Goal: Task Accomplishment & Management: Use online tool/utility

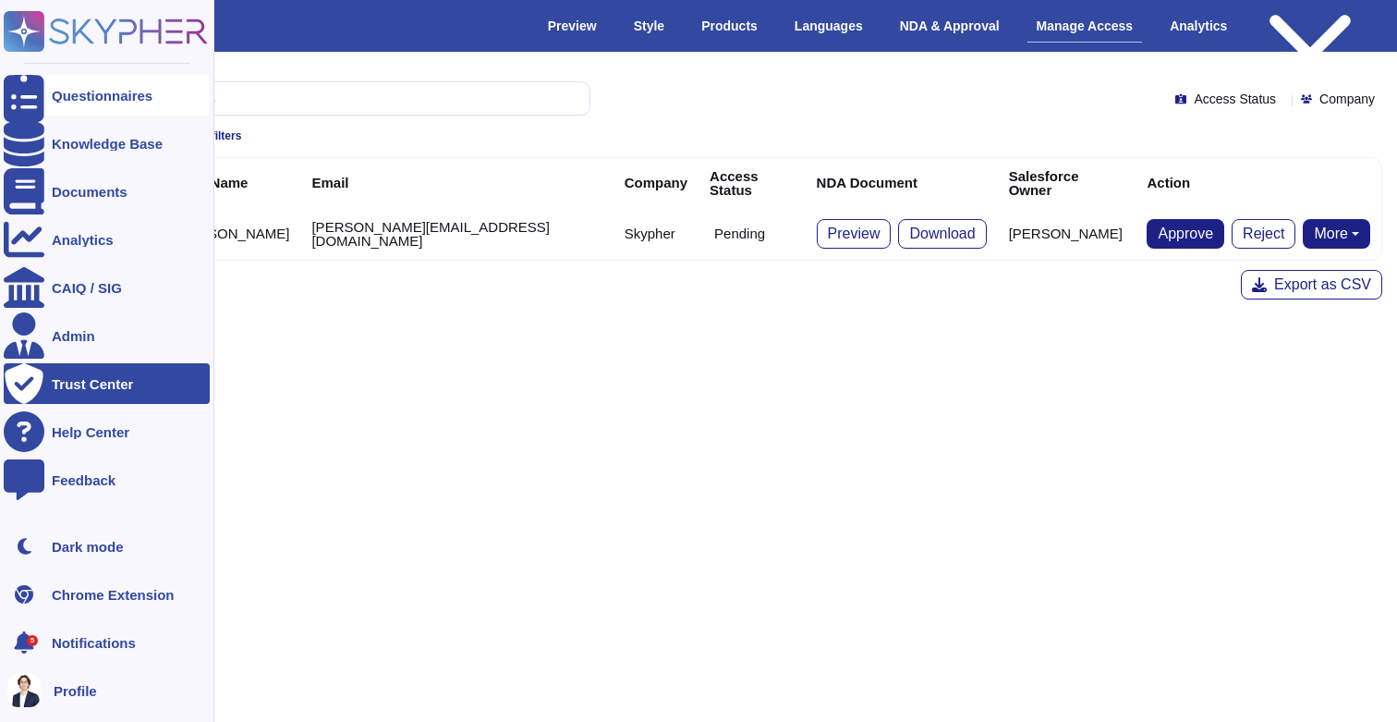
click at [46, 105] on div "Questionnaires" at bounding box center [107, 95] width 206 height 41
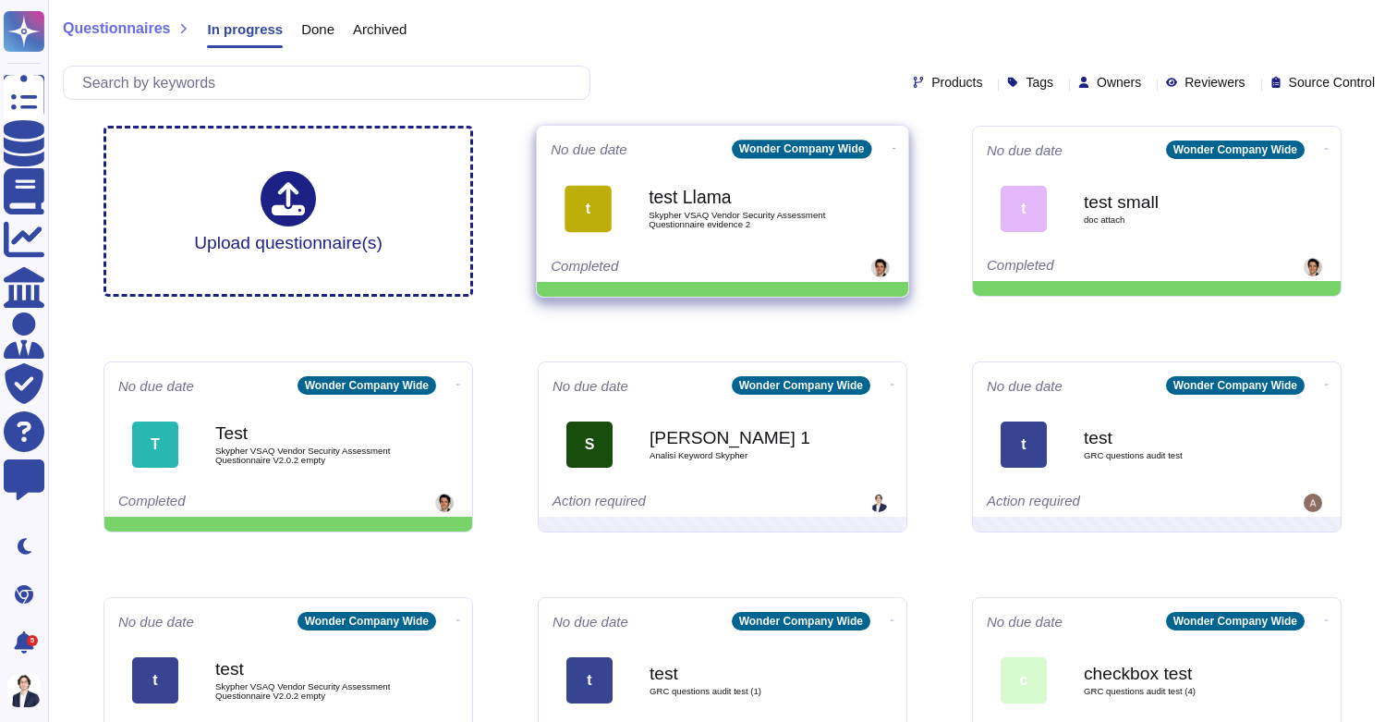
click at [662, 188] on b "test Llama" at bounding box center [742, 197] width 187 height 18
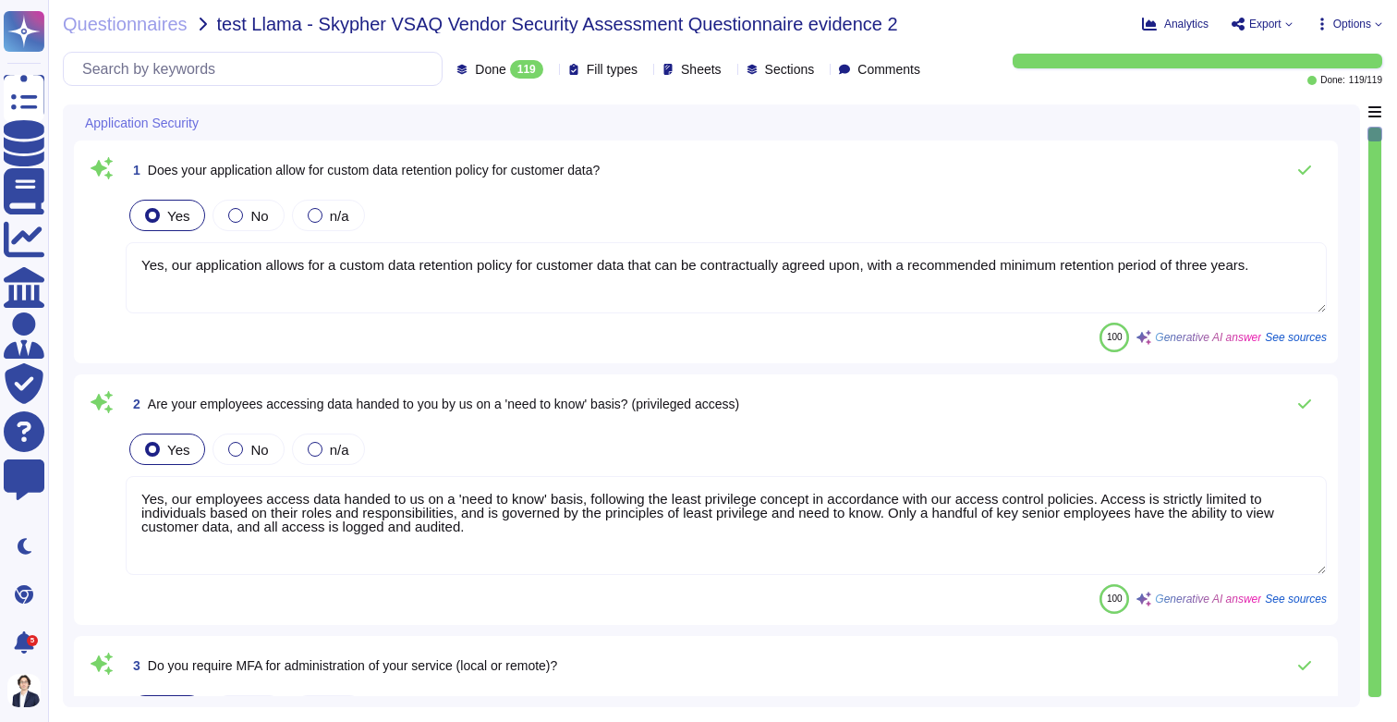
type textarea "Yes, our application allows for a custom data retention policy for customer dat…"
type textarea "Yes, our employees access data handed to us on a 'need to know' basis, followin…"
type textarea "Yes, we require Multi-Factor Authentication (MFA) for the administration of our…"
type textarea "Yes, our application allows for a custom data retention policy for customer dat…"
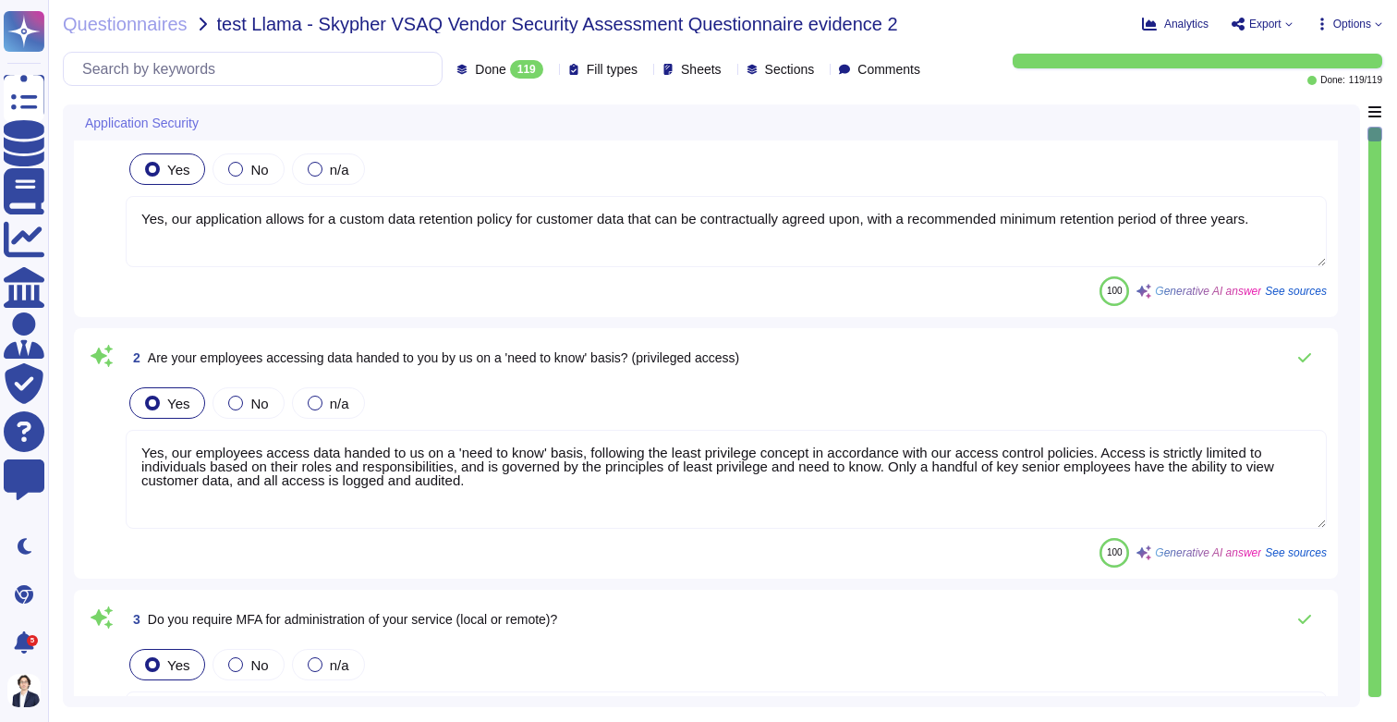
type textarea "Yes, our employees access data handed to us on a 'need to know' basis, followin…"
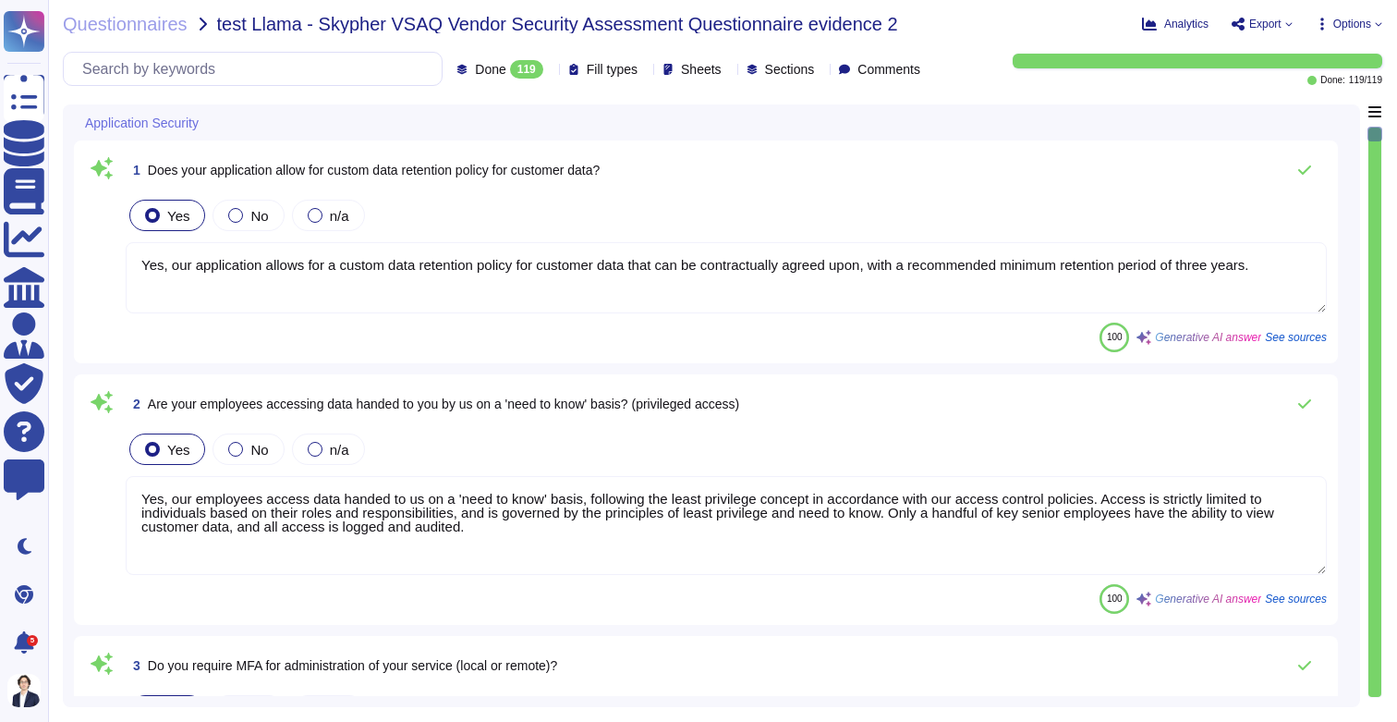
click at [1369, 27] on span "Options" at bounding box center [1352, 23] width 38 height 11
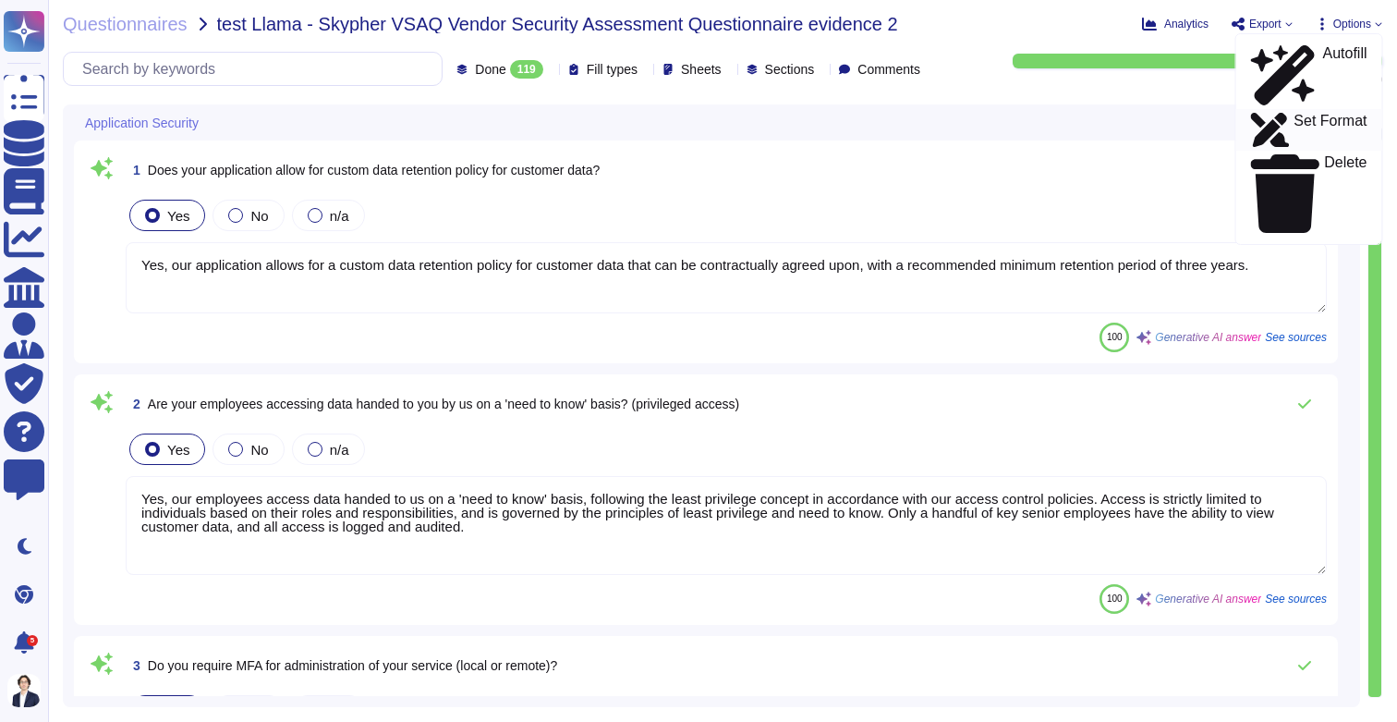
click at [1312, 114] on p "Set Format" at bounding box center [1330, 130] width 73 height 33
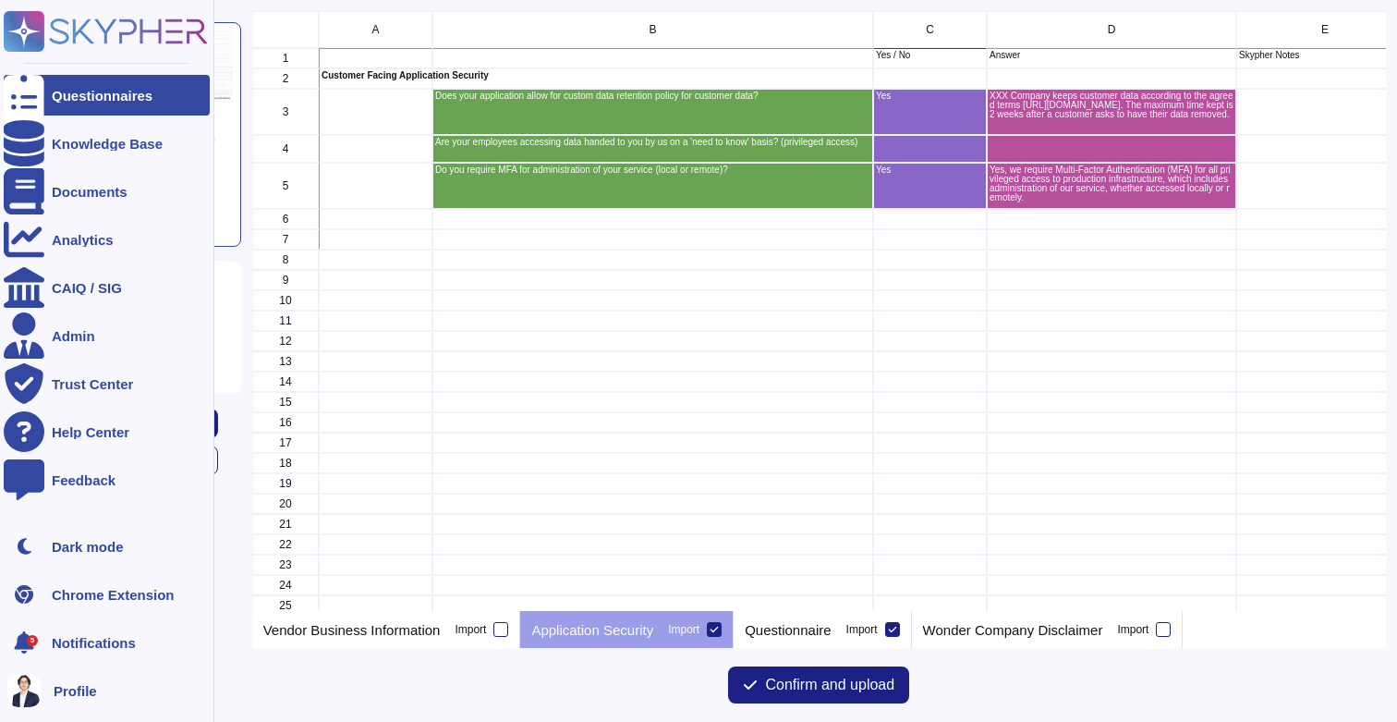
scroll to position [600, 1134]
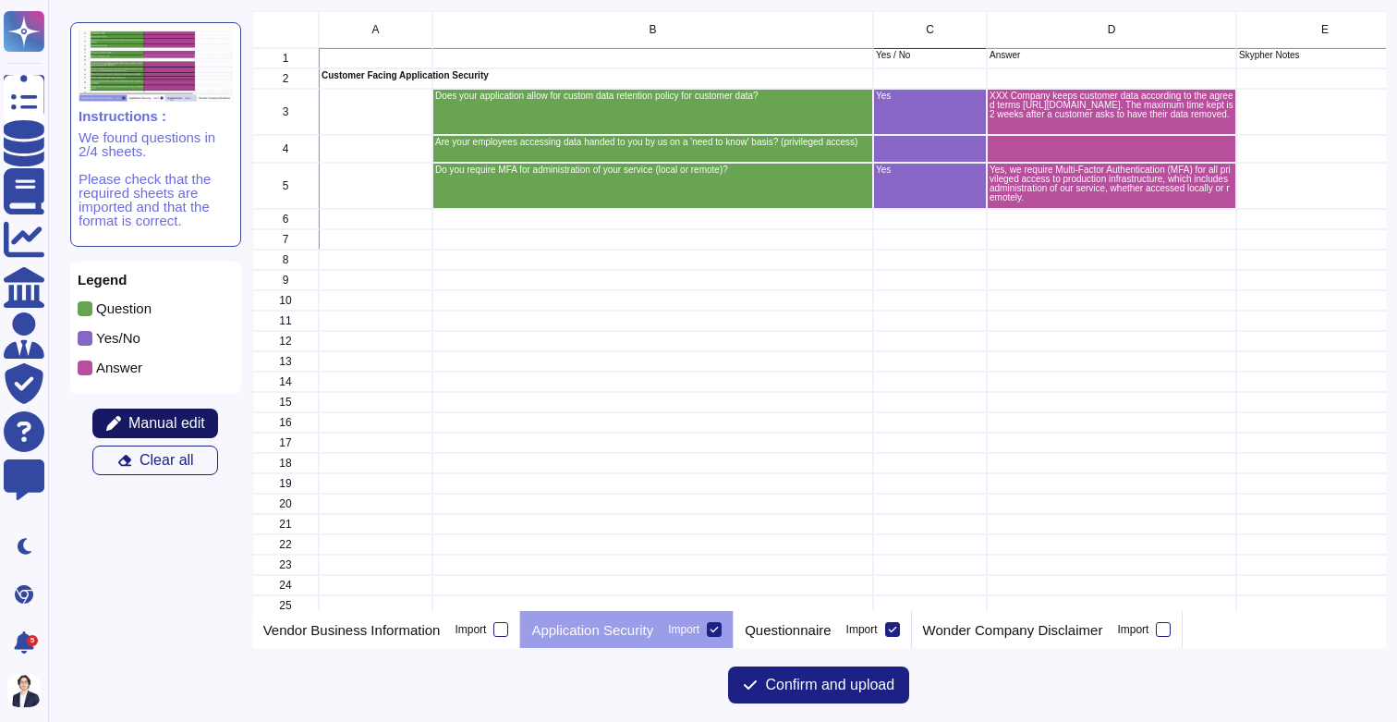
click at [186, 417] on span "Manual edit" at bounding box center [166, 423] width 77 height 15
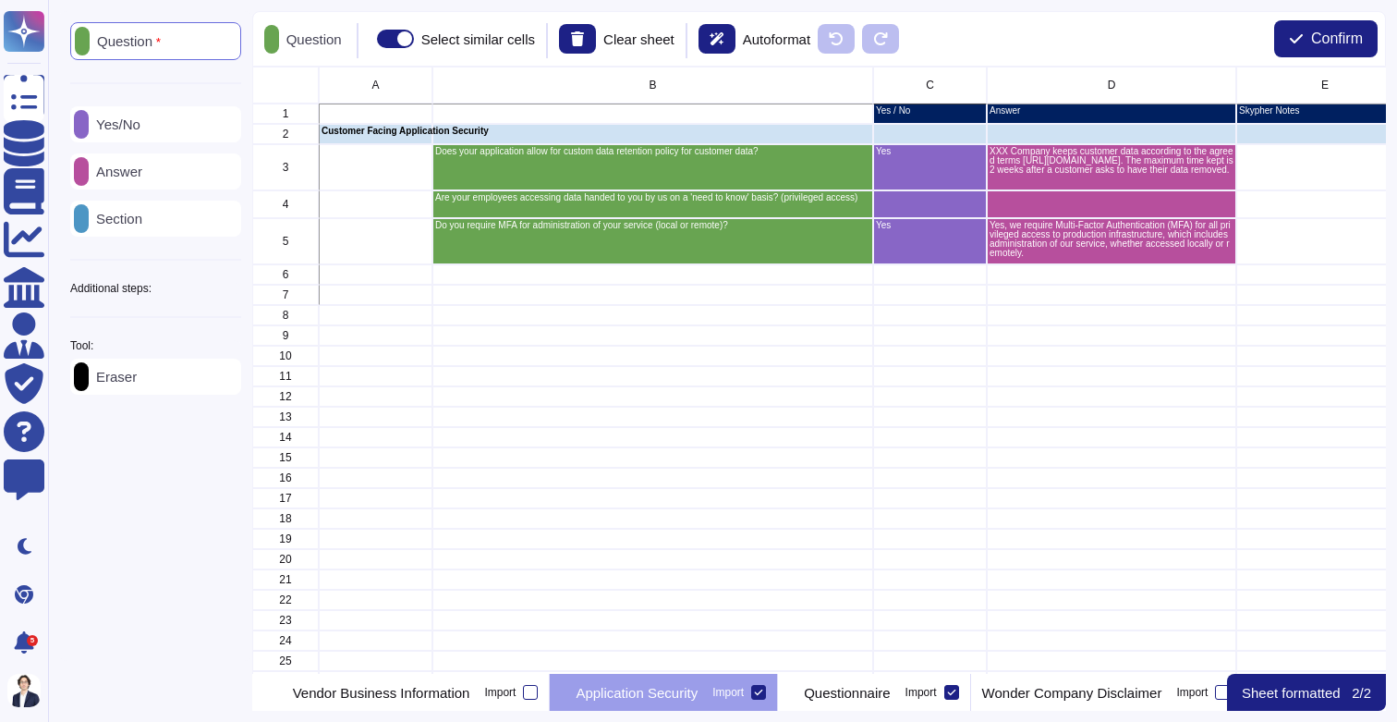
scroll to position [607, 1134]
click at [218, 284] on div "Additional steps:" at bounding box center [155, 288] width 171 height 11
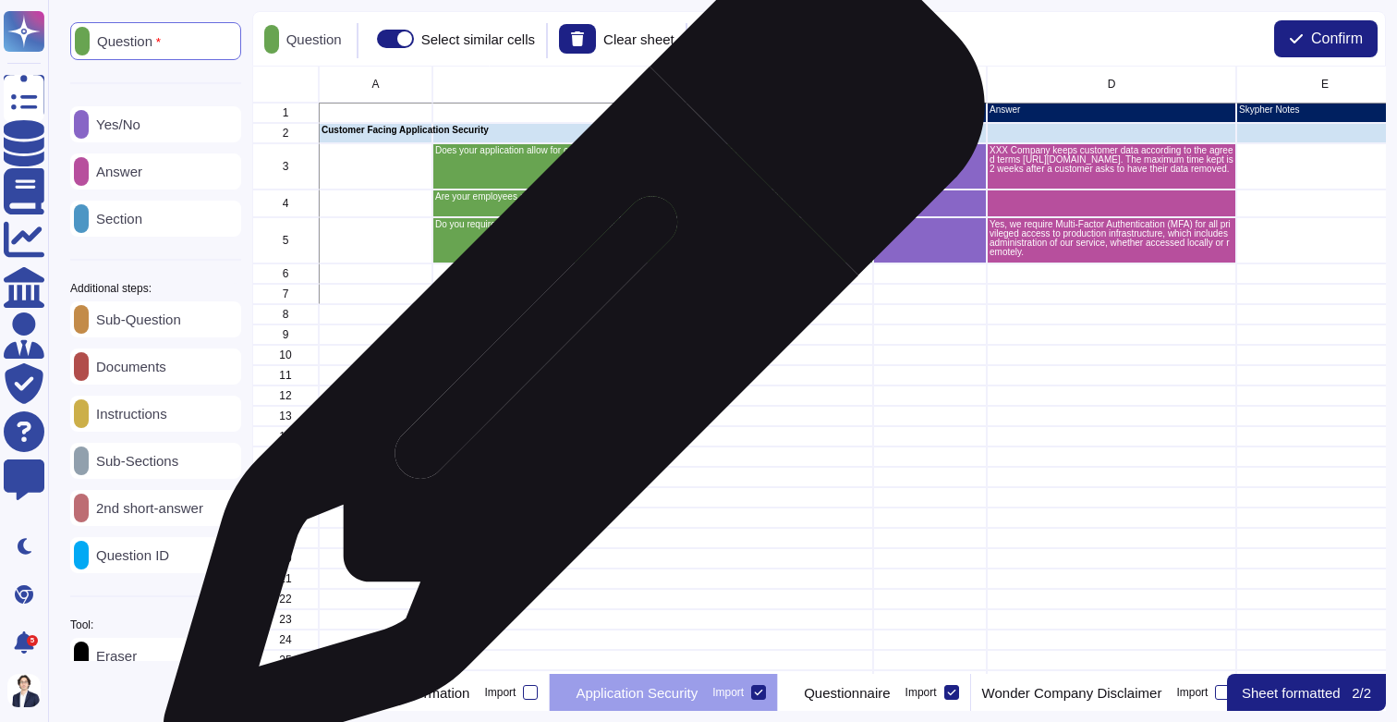
scroll to position [0, 0]
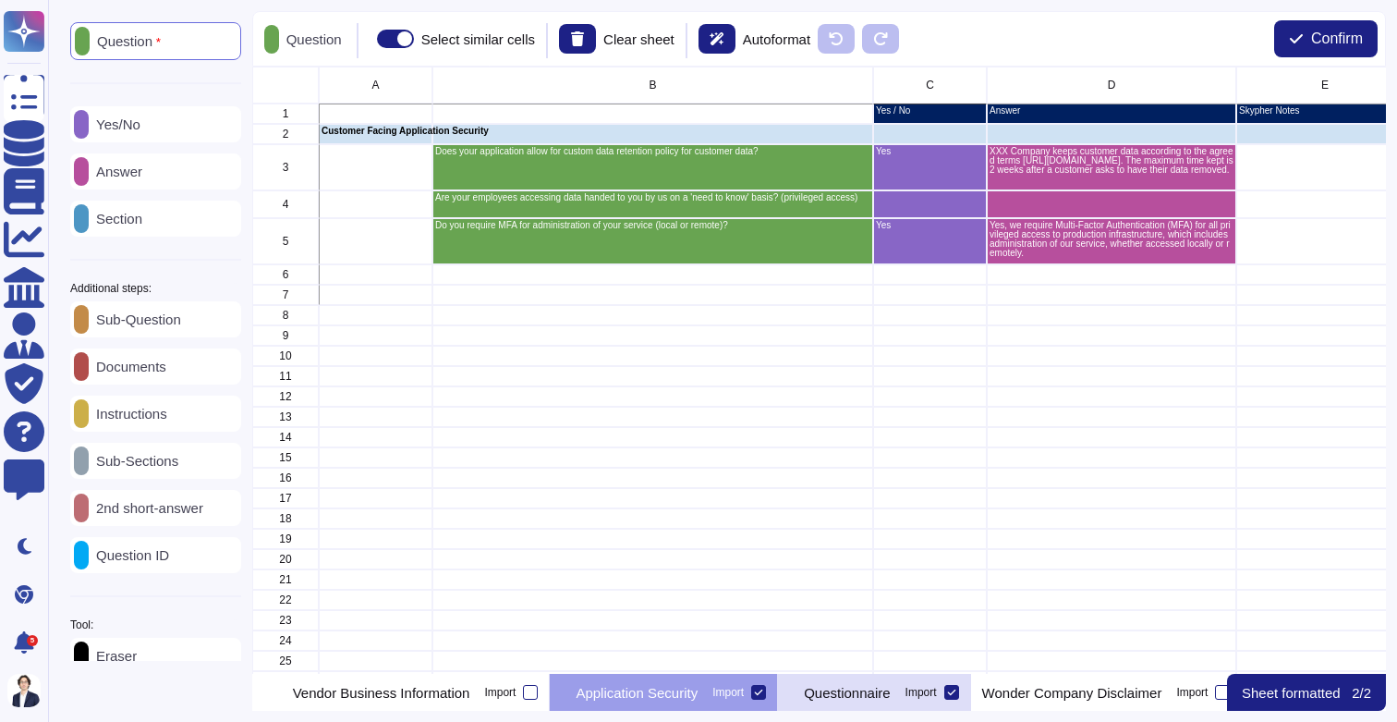
click at [909, 699] on div "Questionnaire Import" at bounding box center [874, 692] width 192 height 37
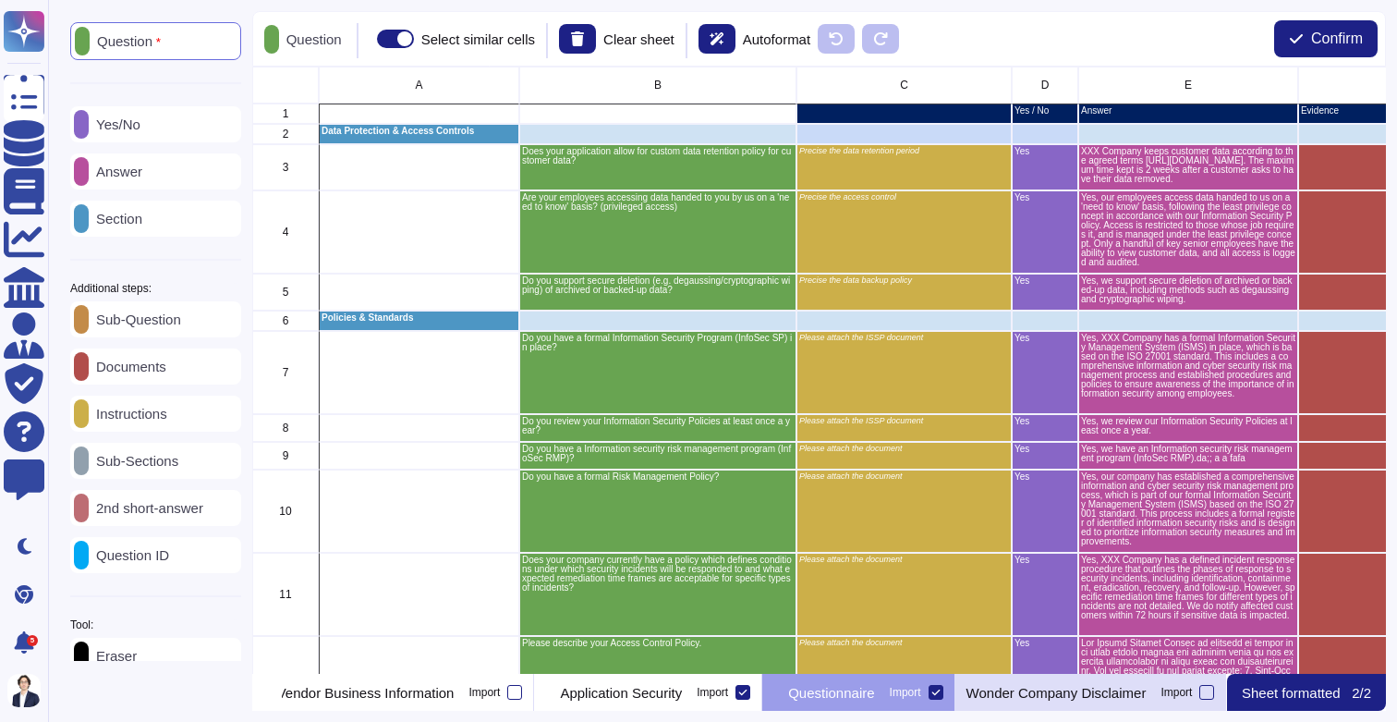
click at [1020, 694] on p "Wonder Company Disclaimer" at bounding box center [1056, 693] width 180 height 14
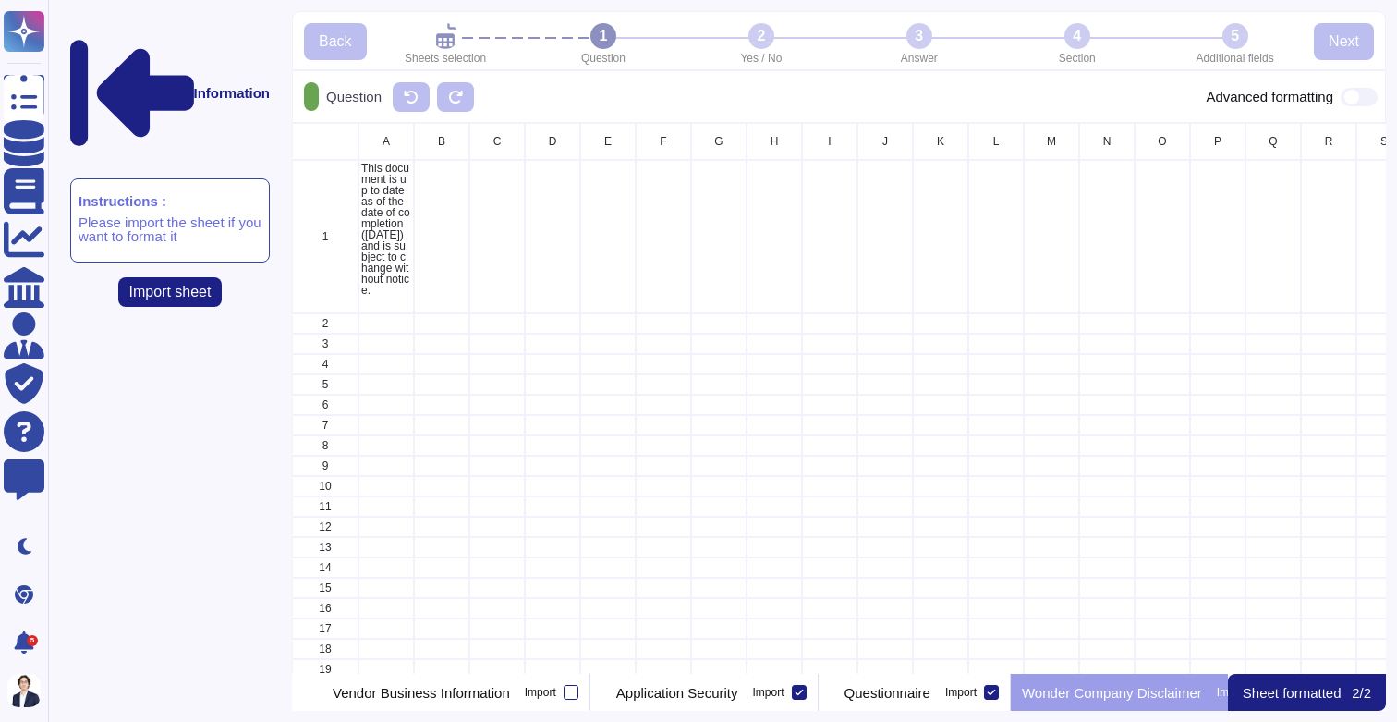
scroll to position [551, 1094]
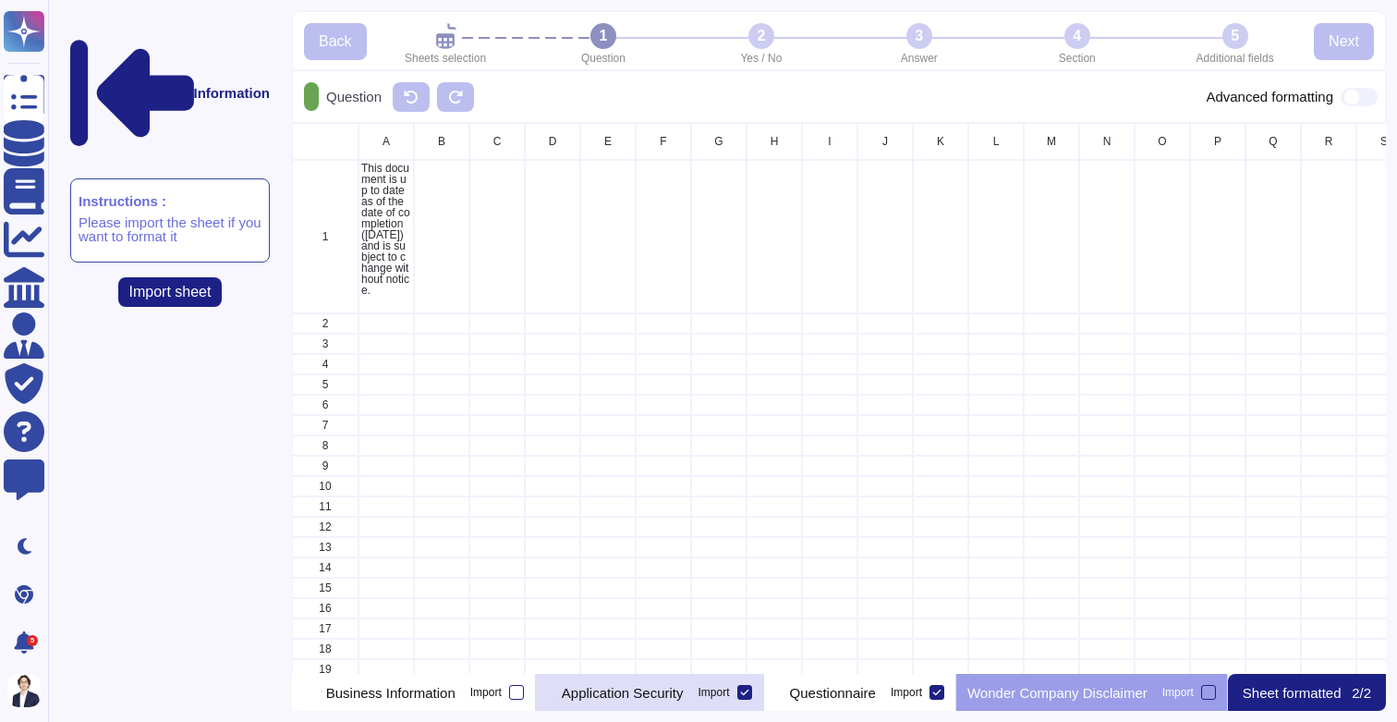
click at [686, 700] on div "Application Security Import" at bounding box center [650, 692] width 228 height 37
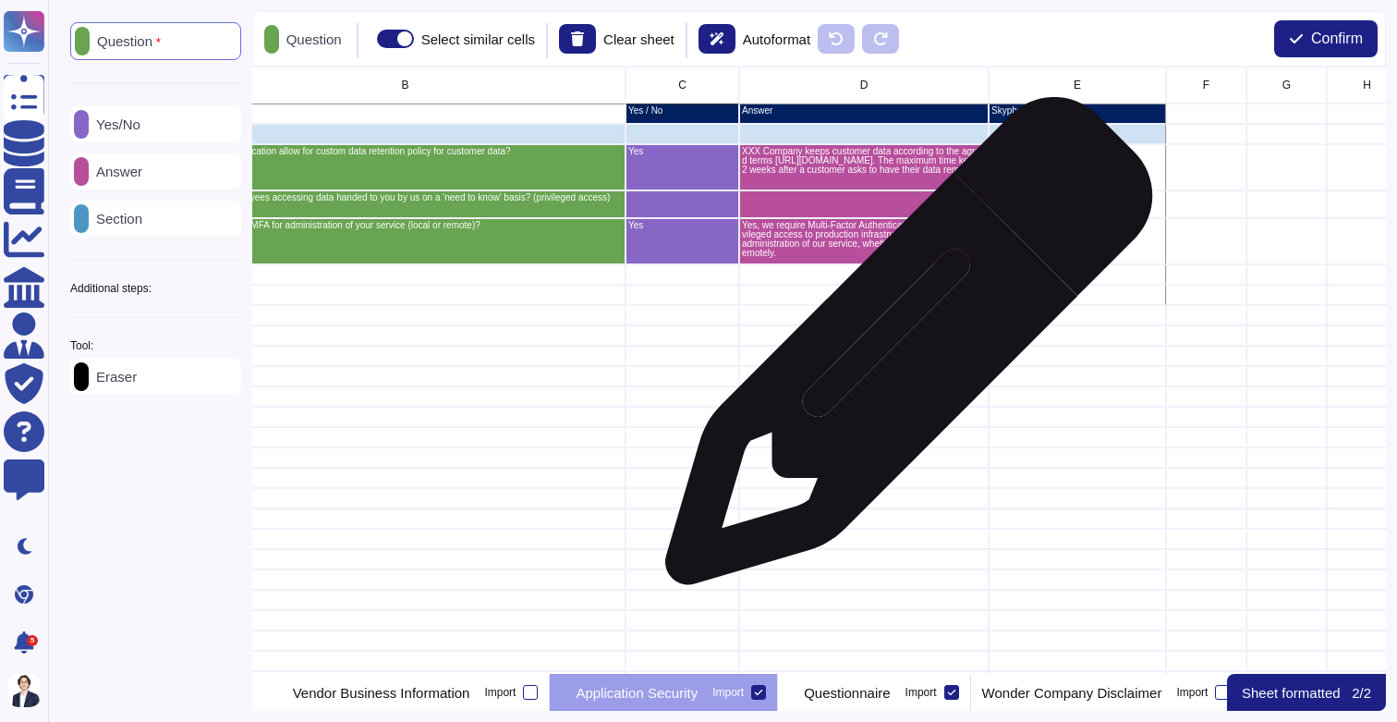
scroll to position [0, 0]
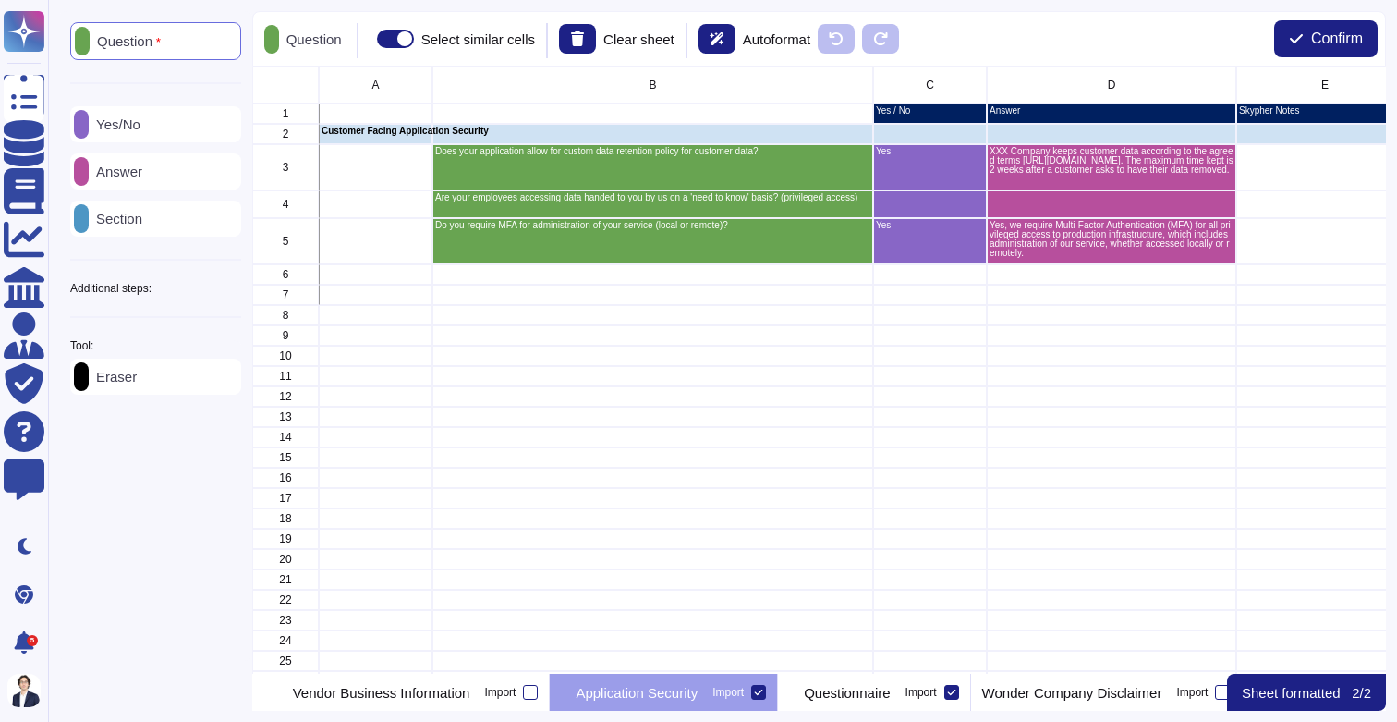
click at [188, 305] on div "Question Yes/No Answer Section Additional steps: Sub-Question Documents Instruc…" at bounding box center [155, 208] width 171 height 372
click at [204, 294] on div "Additional steps:" at bounding box center [155, 288] width 171 height 11
